Goal: Information Seeking & Learning: Check status

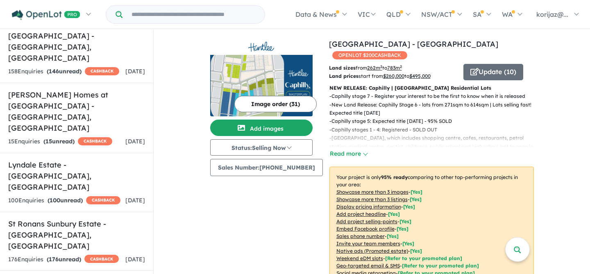
scroll to position [1451, 0]
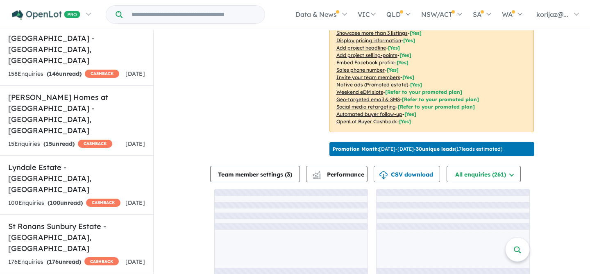
scroll to position [1, 0]
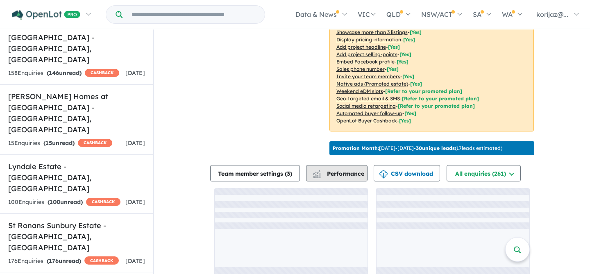
click at [347, 170] on span "Performance" at bounding box center [339, 173] width 50 height 7
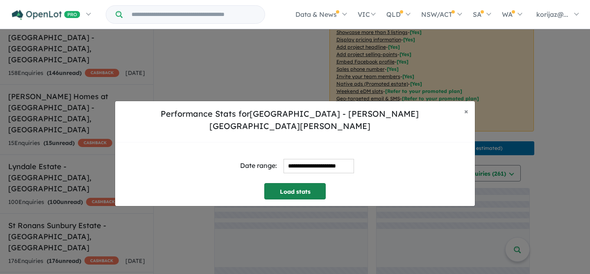
click at [302, 189] on button "Load stats" at bounding box center [294, 191] width 61 height 16
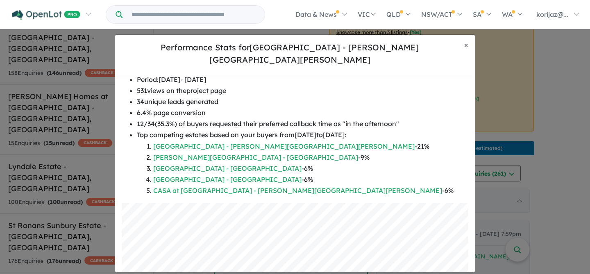
scroll to position [152, 0]
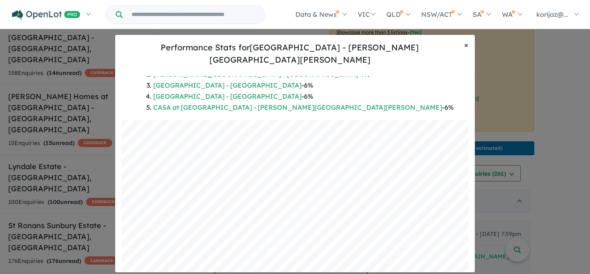
click at [468, 50] on span "×" at bounding box center [466, 44] width 4 height 9
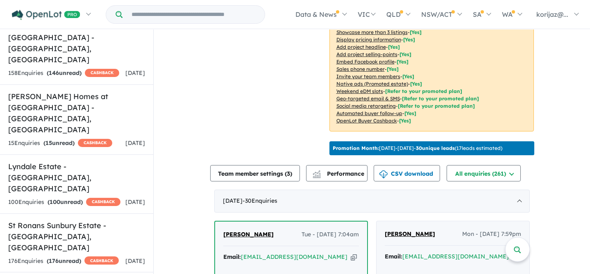
click at [265, 67] on div "Image order ( 6 ) Add images Status: Selling Now In Planning Coming Soon Sellin…" at bounding box center [269, 9] width 119 height 298
click at [184, 10] on input "Try estate name, suburb, builder or developer" at bounding box center [193, 15] width 139 height 18
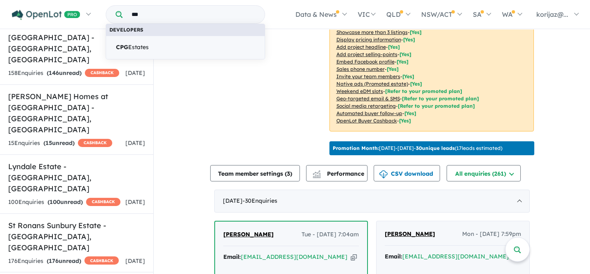
type input "***"
click at [176, 50] on link "CPG Estates" at bounding box center [185, 48] width 159 height 24
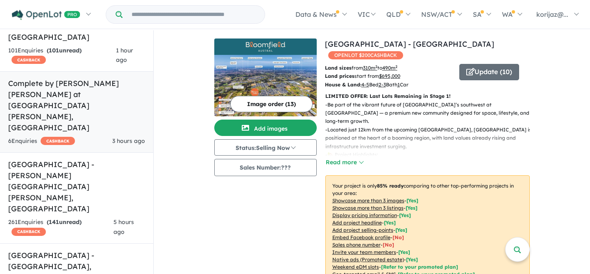
scroll to position [135, 0]
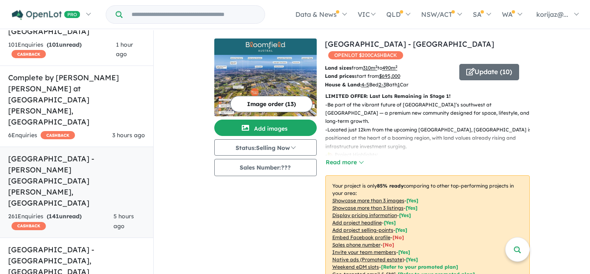
click at [99, 153] on h5 "Fairwood Rise Estate - Rouse Hill , NSW" at bounding box center [76, 180] width 137 height 55
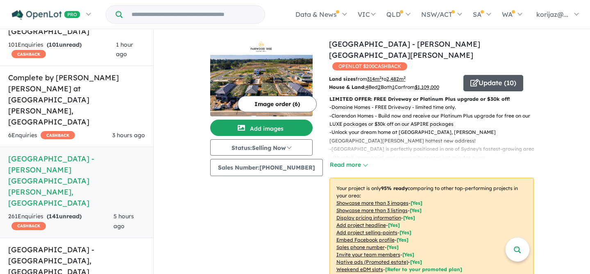
click at [495, 75] on button "Update ( 10 )" at bounding box center [493, 83] width 60 height 16
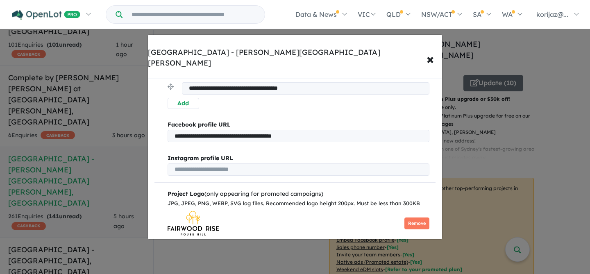
scroll to position [535, 0]
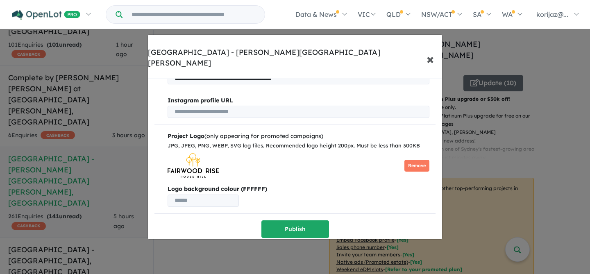
click at [431, 50] on span "×" at bounding box center [429, 59] width 7 height 18
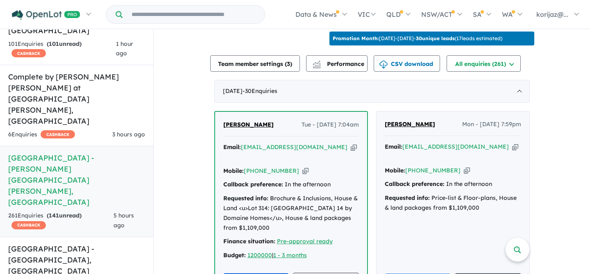
scroll to position [303, 0]
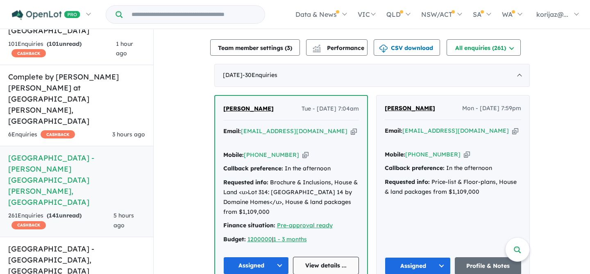
click at [303, 257] on link "View details ..." at bounding box center [326, 266] width 66 height 18
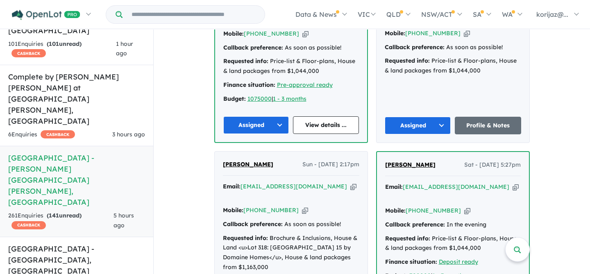
scroll to position [810, 0]
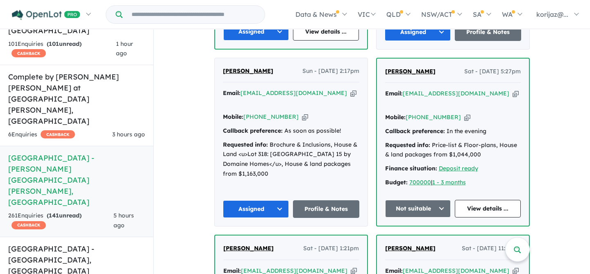
scroll to position [889, 0]
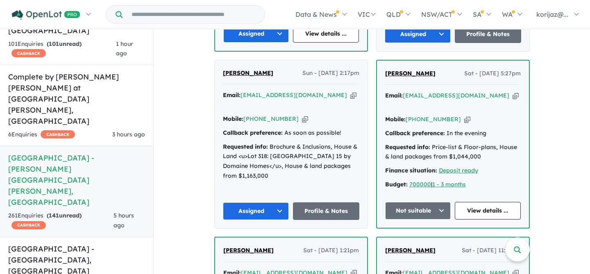
click at [278, 202] on button "Assigned" at bounding box center [256, 211] width 66 height 18
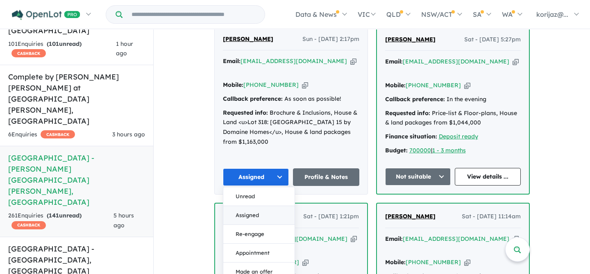
scroll to position [924, 0]
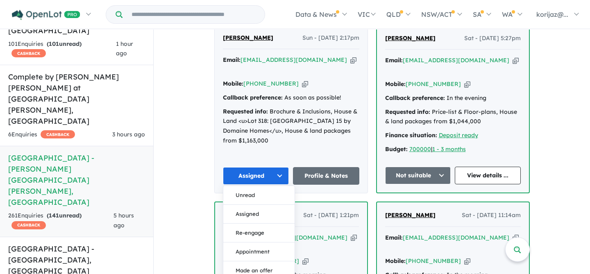
click at [276, 167] on button "Assigned" at bounding box center [256, 176] width 66 height 18
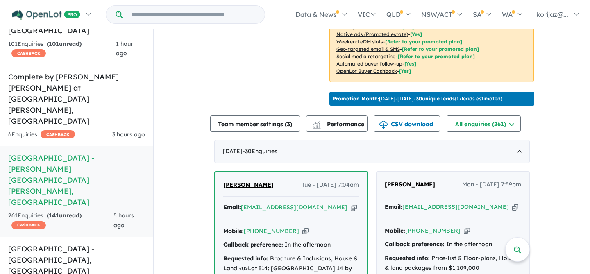
scroll to position [226, 0]
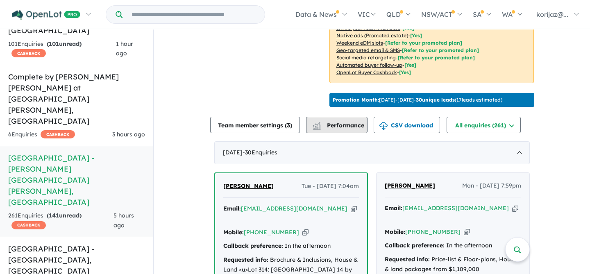
click at [348, 122] on span "Performance" at bounding box center [339, 125] width 50 height 7
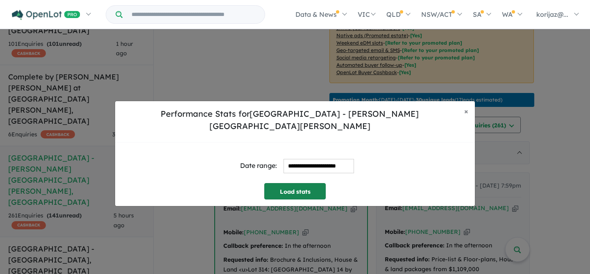
click at [310, 185] on button "Load stats" at bounding box center [294, 191] width 61 height 16
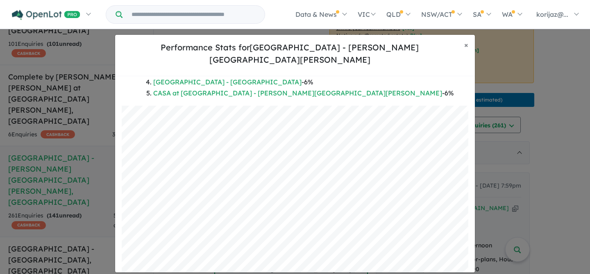
scroll to position [179, 0]
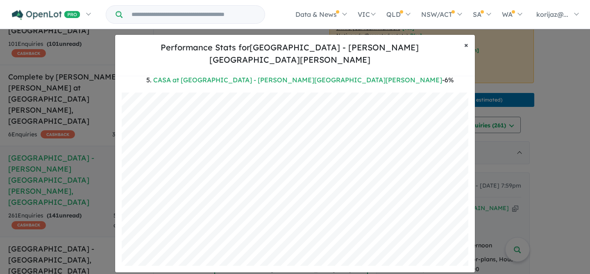
click at [468, 50] on button "× Close" at bounding box center [465, 45] width 17 height 20
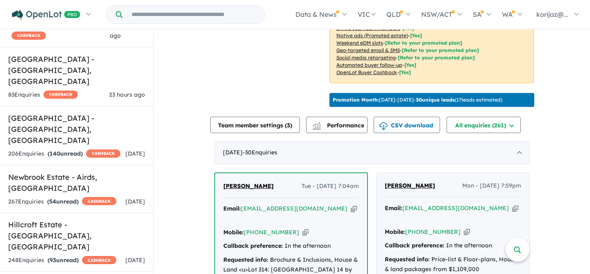
scroll to position [992, 0]
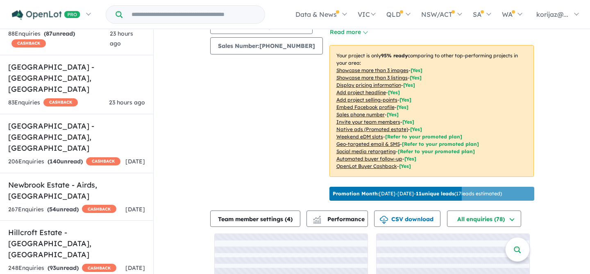
scroll to position [177, 0]
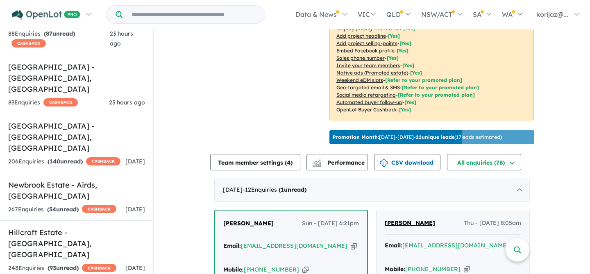
click at [351, 159] on span "Performance" at bounding box center [339, 162] width 50 height 7
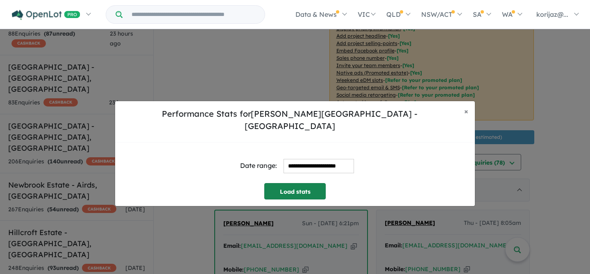
click at [301, 183] on button "Load stats" at bounding box center [294, 191] width 61 height 16
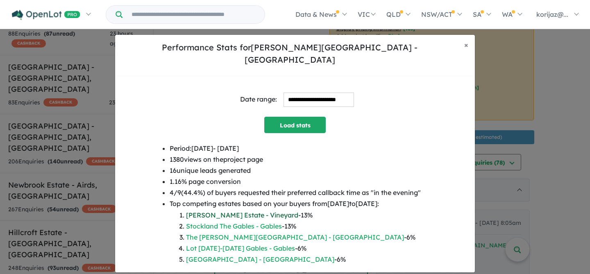
scroll to position [3, 0]
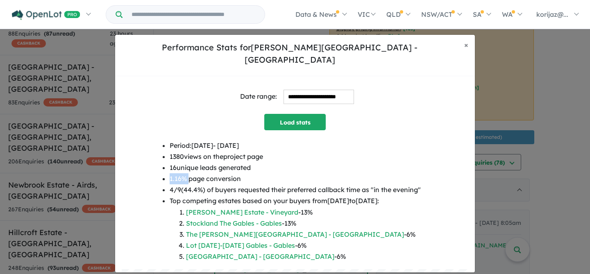
drag, startPoint x: 166, startPoint y: 172, endPoint x: 187, endPoint y: 173, distance: 21.3
click at [187, 173] on div "Period: 2025-08-23 - 2025-09-22 1380 views on the project page 16 unique leads …" at bounding box center [295, 204] width 346 height 129
click at [268, 165] on li "16 unique leads generated" at bounding box center [294, 167] width 251 height 11
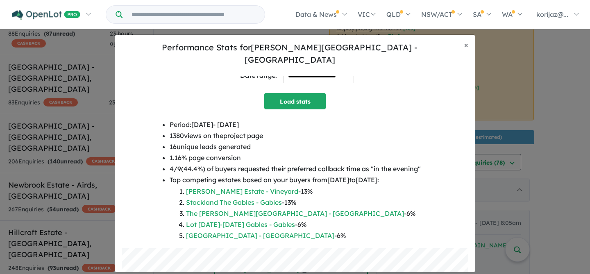
scroll to position [0, 0]
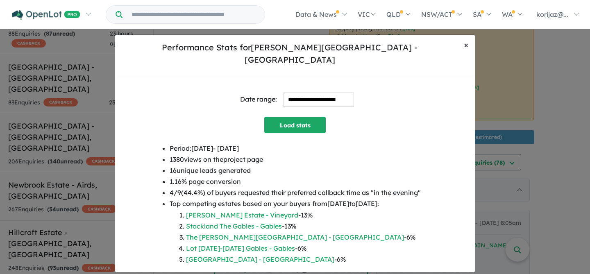
click at [467, 50] on span "×" at bounding box center [466, 44] width 4 height 9
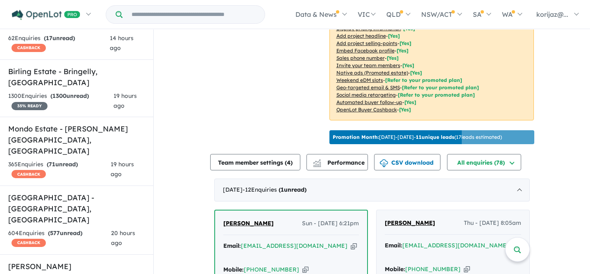
scroll to position [655, 0]
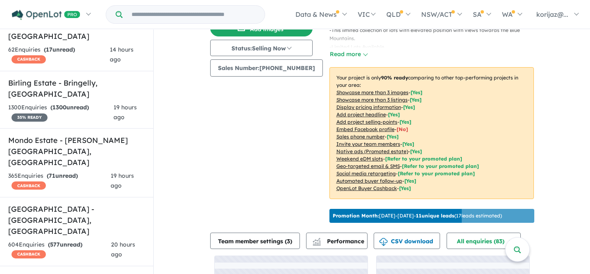
scroll to position [126, 0]
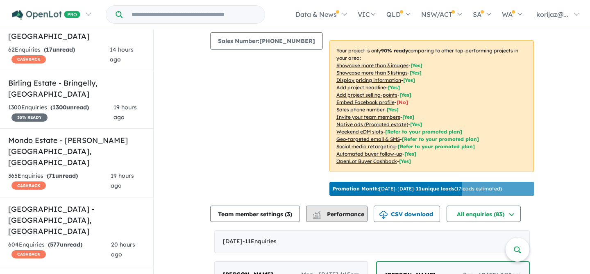
click at [334, 206] on button "Performance" at bounding box center [336, 214] width 61 height 16
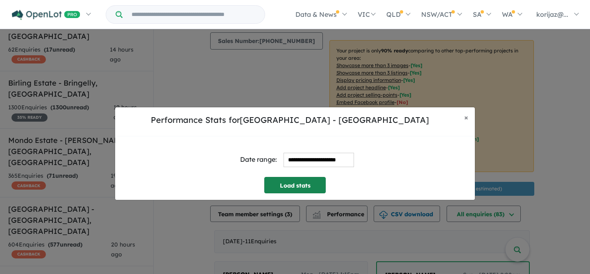
click at [288, 183] on button "Load stats" at bounding box center [294, 185] width 61 height 16
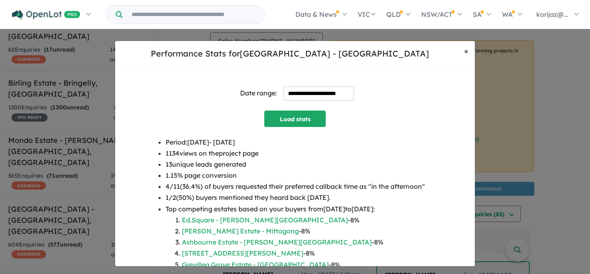
click at [467, 50] on span "×" at bounding box center [466, 50] width 4 height 9
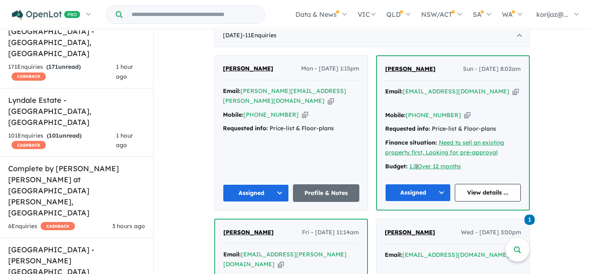
scroll to position [0, 0]
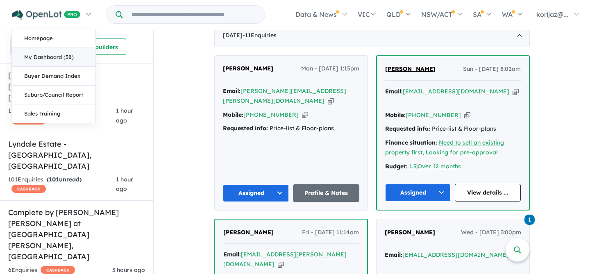
click at [73, 62] on link "My Dashboard (38)" at bounding box center [54, 57] width 84 height 19
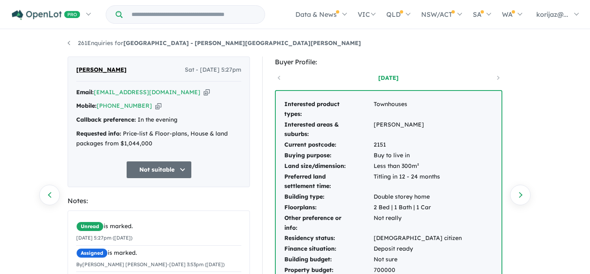
click at [280, 78] on div "2 years ago" at bounding box center [388, 78] width 227 height 12
click at [497, 76] on div "2 years ago" at bounding box center [388, 78] width 227 height 12
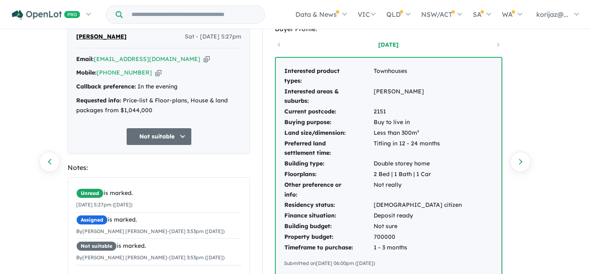
scroll to position [34, 0]
click at [497, 45] on div "2 years ago" at bounding box center [388, 44] width 227 height 12
click at [498, 46] on div "2 years ago" at bounding box center [388, 44] width 227 height 12
click at [278, 46] on div "2 years ago" at bounding box center [388, 44] width 227 height 12
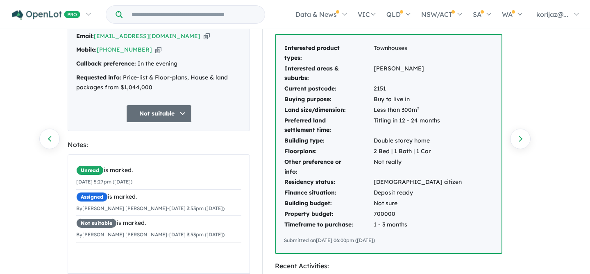
scroll to position [59, 0]
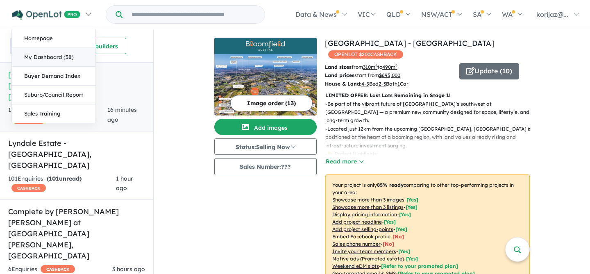
click at [72, 63] on link "My Dashboard (38)" at bounding box center [54, 57] width 84 height 19
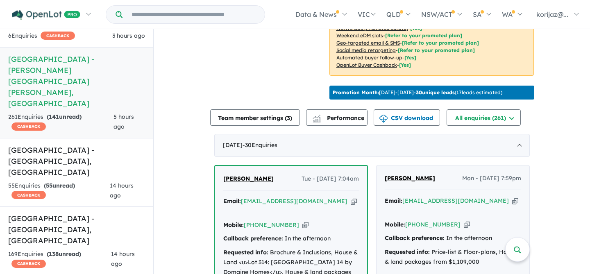
scroll to position [239, 0]
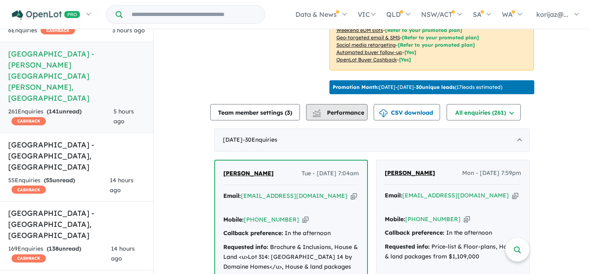
click at [352, 109] on span "Performance" at bounding box center [339, 112] width 50 height 7
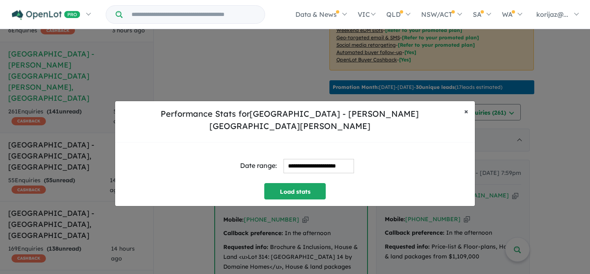
click at [470, 118] on button "× Close" at bounding box center [465, 111] width 17 height 20
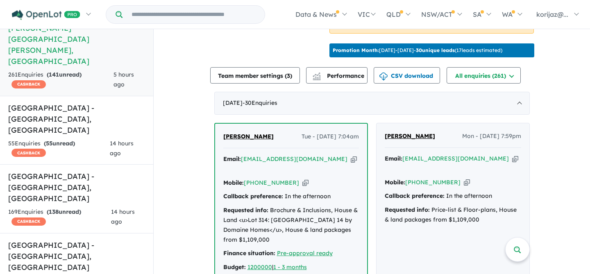
scroll to position [274, 0]
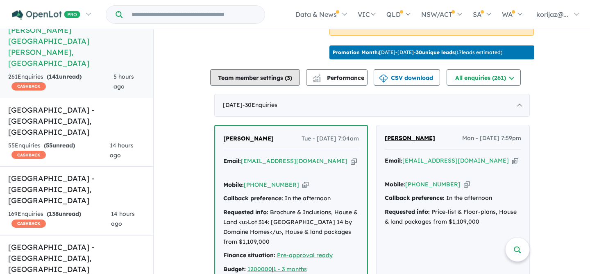
click at [275, 69] on button "Team member settings ( 3 )" at bounding box center [255, 77] width 90 height 16
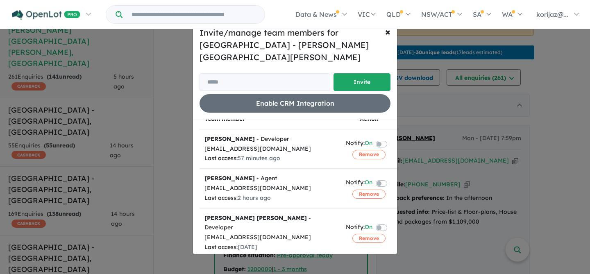
scroll to position [0, 0]
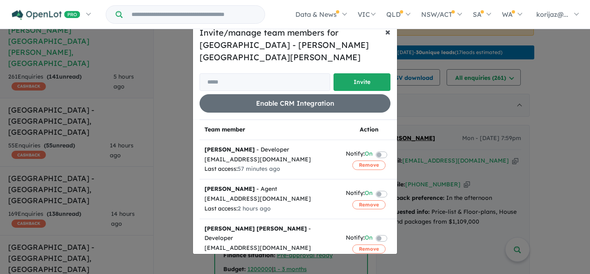
click at [386, 38] on span "×" at bounding box center [387, 31] width 5 height 12
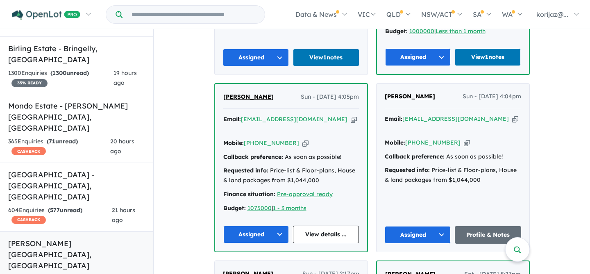
scroll to position [690, 0]
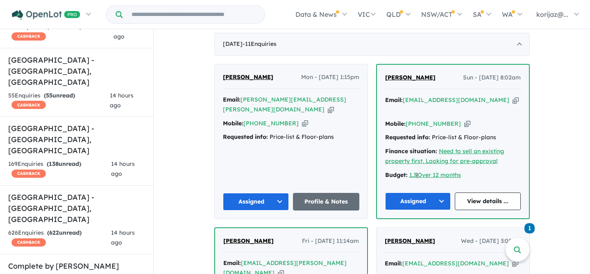
scroll to position [326, 0]
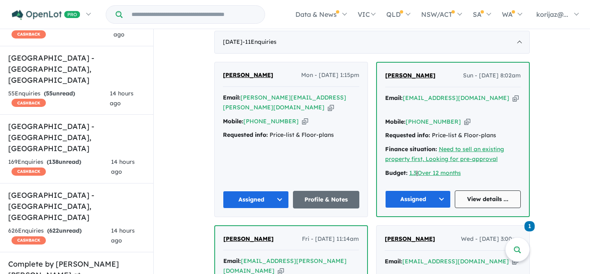
click at [496, 190] on link "View details ..." at bounding box center [487, 199] width 66 height 18
